Goal: Information Seeking & Learning: Understand process/instructions

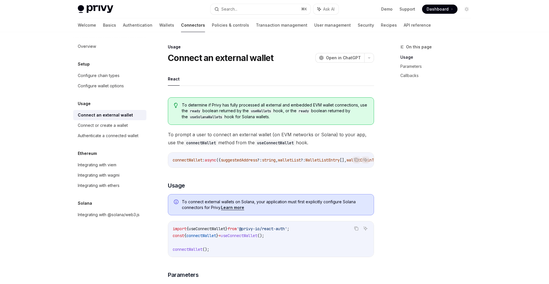
click at [218, 238] on span "}" at bounding box center [217, 235] width 2 height 5
drag, startPoint x: 305, startPoint y: 230, endPoint x: 155, endPoint y: 230, distance: 149.8
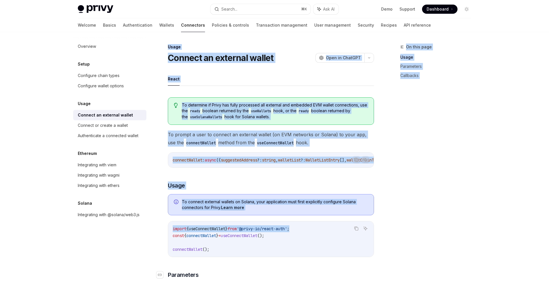
copy div "On this page Usage Parameters Callbacks Usage Connect an external wallet OpenAI…"
click at [334, 154] on div "connectWallet : async ({ suggestedAddress ?: string , walletList ?: WalletListE…" at bounding box center [271, 159] width 206 height 15
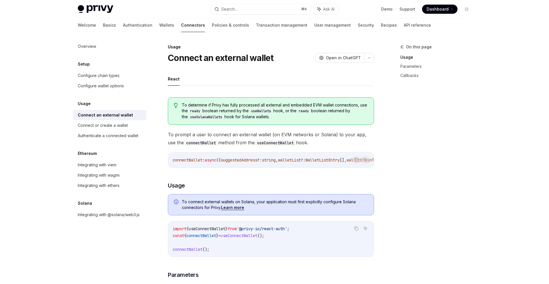
click at [299, 136] on span "To prompt a user to connect an external wallet (on EVM networks or Solana) to y…" at bounding box center [271, 138] width 206 height 16
click at [356, 228] on icon "Copy the contents from the code block" at bounding box center [356, 227] width 3 height 3
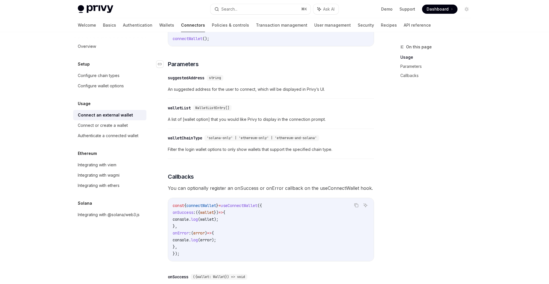
scroll to position [207, 0]
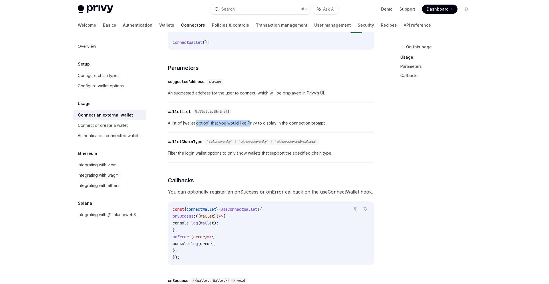
drag, startPoint x: 250, startPoint y: 124, endPoint x: 196, endPoint y: 124, distance: 54.9
click at [196, 124] on span "A list of [wallet option] that you would like Privy to display in the connectio…" at bounding box center [271, 123] width 206 height 7
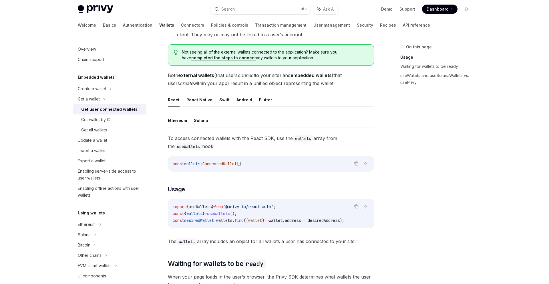
scroll to position [112, 0]
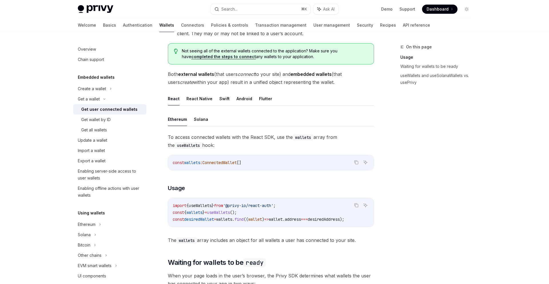
click at [205, 213] on span "}" at bounding box center [203, 212] width 2 height 5
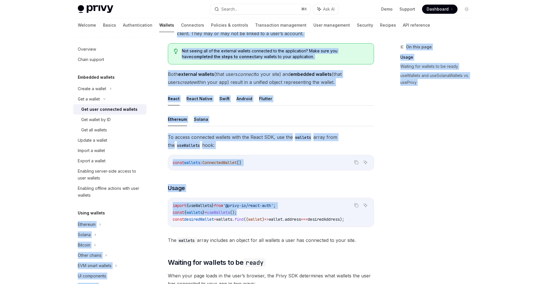
drag, startPoint x: 258, startPoint y: 212, endPoint x: 140, endPoint y: 212, distance: 117.5
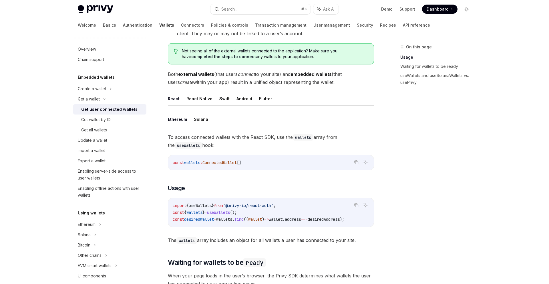
click at [215, 202] on code "import { useWallets } from '@privy-io/react-auth' ; const { wallets } = useWall…" at bounding box center [271, 212] width 196 height 21
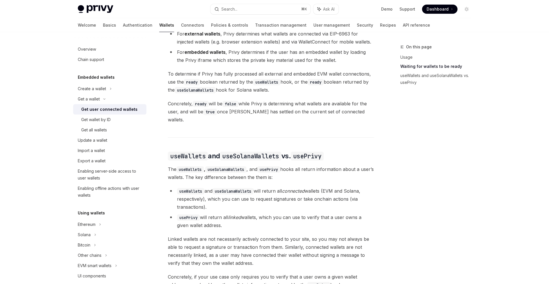
scroll to position [376, 0]
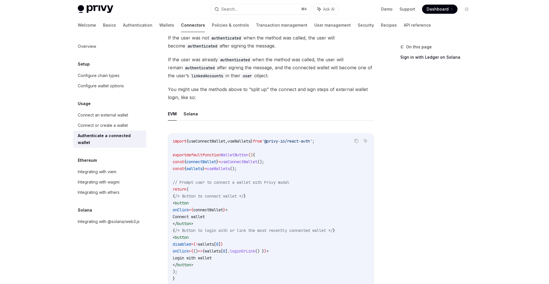
scroll to position [232, 0]
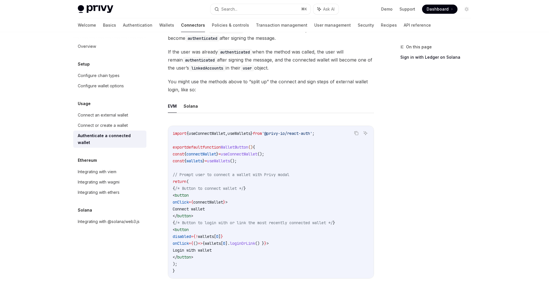
drag, startPoint x: 231, startPoint y: 243, endPoint x: 294, endPoint y: 244, distance: 62.3
click at [269, 244] on span "onClick = { () => { wallets [ 0 ]. loginOrLink () } } >" at bounding box center [221, 242] width 96 height 5
click at [223, 202] on span "connectWallet" at bounding box center [208, 201] width 30 height 5
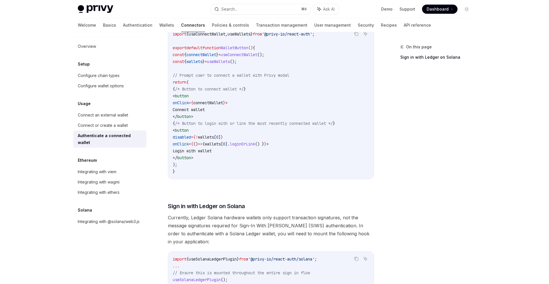
scroll to position [307, 0]
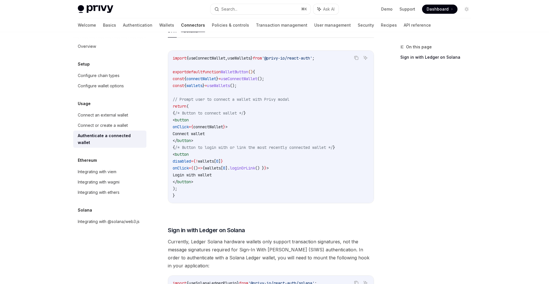
click at [221, 170] on span "wallets" at bounding box center [213, 167] width 16 height 5
click at [248, 83] on code "import { useConnectWallet , useWallets } from '@privy-io/react-auth' ; export d…" at bounding box center [271, 127] width 196 height 144
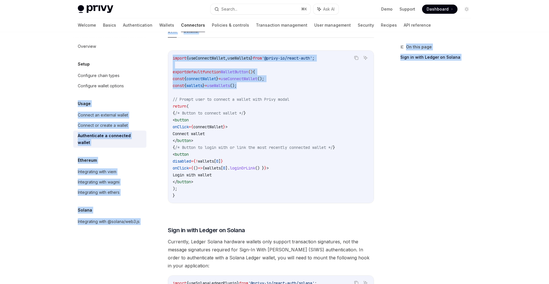
drag, startPoint x: 249, startPoint y: 86, endPoint x: 152, endPoint y: 88, distance: 96.7
click at [152, 88] on div "Overview Setup Configure chain types Configure wallet options Usage Connect an …" at bounding box center [274, 77] width 421 height 704
click at [230, 84] on span "useWallets" at bounding box center [218, 85] width 23 height 5
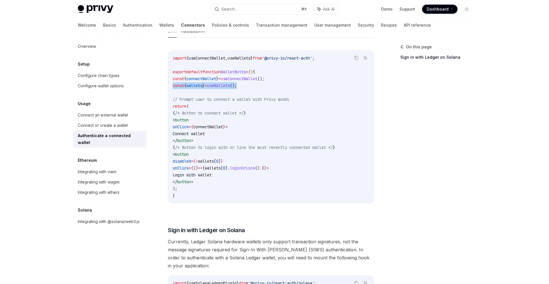
drag, startPoint x: 252, startPoint y: 85, endPoint x: 168, endPoint y: 86, distance: 84.1
click at [168, 86] on div "import { useConnectWallet , useWallets } from '@privy-io/react-auth' ; export d…" at bounding box center [271, 127] width 206 height 152
copy span "const { wallets } = useWallets ();"
drag, startPoint x: 188, startPoint y: 167, endPoint x: 312, endPoint y: 166, distance: 123.5
click at [312, 167] on code "import { useConnectWallet , useWallets } from '@privy-io/react-auth' ; export d…" at bounding box center [271, 127] width 196 height 144
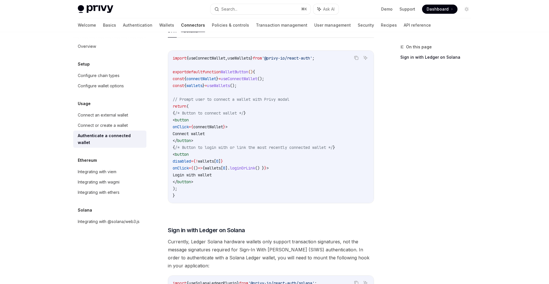
click at [300, 166] on code "import { useConnectWallet , useWallets } from '@privy-io/react-auth' ; export d…" at bounding box center [271, 127] width 196 height 144
drag, startPoint x: 311, startPoint y: 167, endPoint x: 160, endPoint y: 158, distance: 150.7
click at [160, 158] on div "Usage Authenticate a connected wallet OpenAI Open in ChatGPT OpenAI Open in Cha…" at bounding box center [217, 82] width 316 height 693
copy code "disabled = { ! wallets [ 0 ] } onClick = { () => { wallets [ 0 ]. loginOrLink (…"
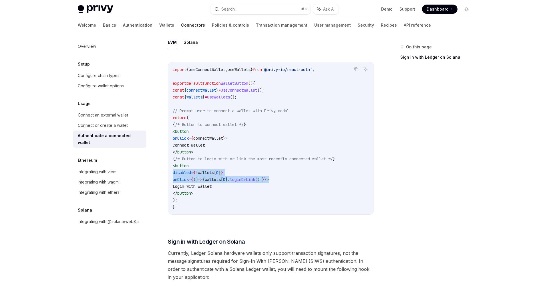
click at [229, 146] on code "import { useConnectWallet , useWallets } from '@privy-io/react-auth' ; export d…" at bounding box center [271, 138] width 196 height 144
click at [223, 136] on span "connectWallet" at bounding box center [208, 138] width 30 height 5
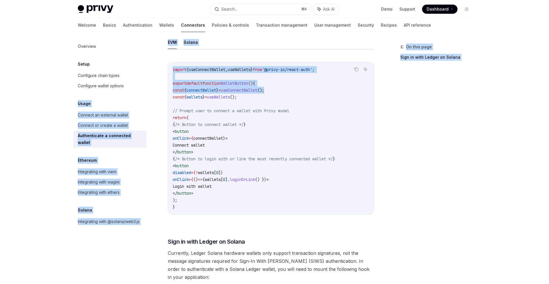
drag, startPoint x: 277, startPoint y: 89, endPoint x: 154, endPoint y: 92, distance: 123.3
click at [154, 92] on div "Overview Setup Configure chain types Configure wallet options Usage Connect an …" at bounding box center [274, 88] width 421 height 704
copy div "Usage Connect an external wallet Connect or create a wallet Authenticate a conn…"
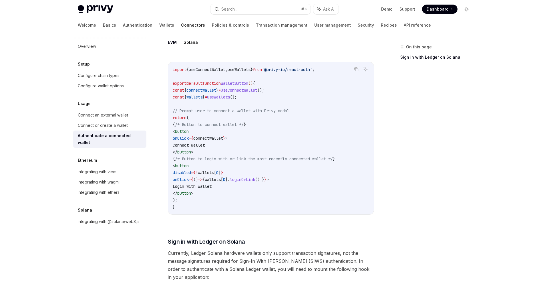
click at [280, 111] on span "// Prompt user to connect a wallet with Privy modal" at bounding box center [231, 110] width 117 height 5
drag, startPoint x: 279, startPoint y: 88, endPoint x: 160, endPoint y: 88, distance: 119.2
click at [160, 88] on div "Usage Authenticate a connected wallet OpenAI Open in ChatGPT OpenAI Open in Cha…" at bounding box center [217, 94] width 316 height 693
copy span "const { connectWallet } = useConnectWallet ();"
click at [228, 154] on code "import { useConnectWallet , useWallets } from '@privy-io/react-auth' ; export d…" at bounding box center [271, 138] width 196 height 144
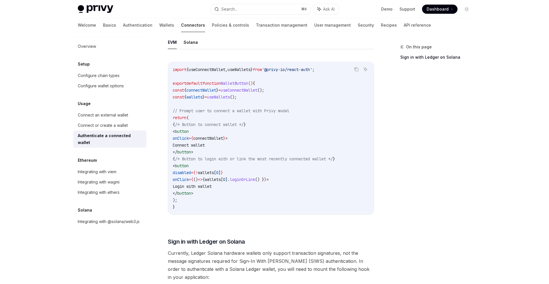
click at [255, 180] on span "loginOrLink" at bounding box center [242, 179] width 25 height 5
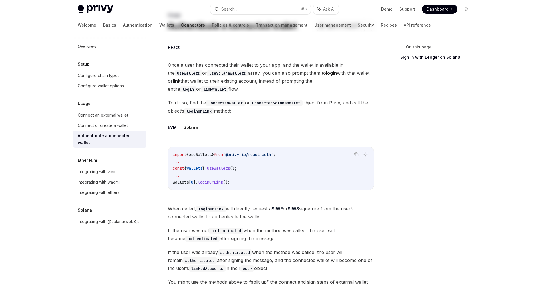
scroll to position [0, 0]
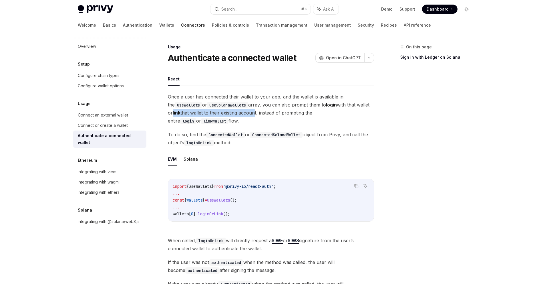
drag, startPoint x: 169, startPoint y: 112, endPoint x: 252, endPoint y: 112, distance: 83.2
click at [253, 112] on span "Once a user has connected their wallet to your app, and the wallet is available…" at bounding box center [271, 109] width 206 height 32
click at [252, 112] on span "Once a user has connected their wallet to your app, and the wallet is available…" at bounding box center [271, 109] width 206 height 32
click at [120, 124] on div "Connect or create a wallet" at bounding box center [103, 125] width 50 height 7
type textarea "*"
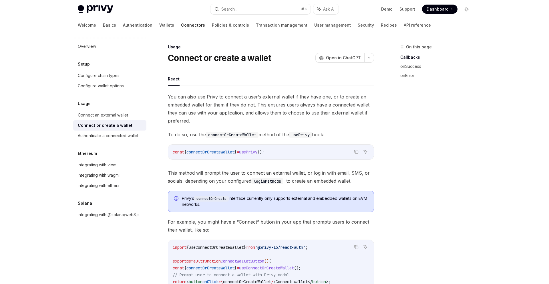
click at [203, 154] on span "connectOrCreateWallet" at bounding box center [210, 151] width 48 height 5
